Goal: Task Accomplishment & Management: Complete application form

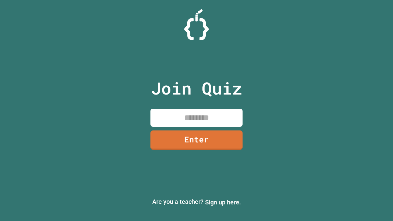
click at [223, 202] on link "Sign up here." at bounding box center [223, 202] width 36 height 7
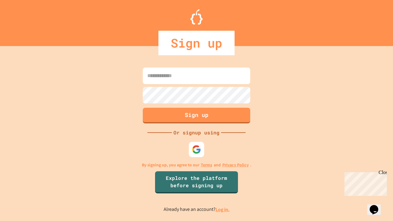
click at [223, 210] on link "Log in." at bounding box center [223, 209] width 14 height 6
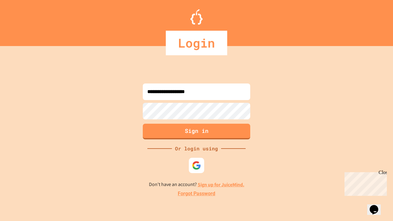
type input "**********"
